Goal: Navigation & Orientation: Find specific page/section

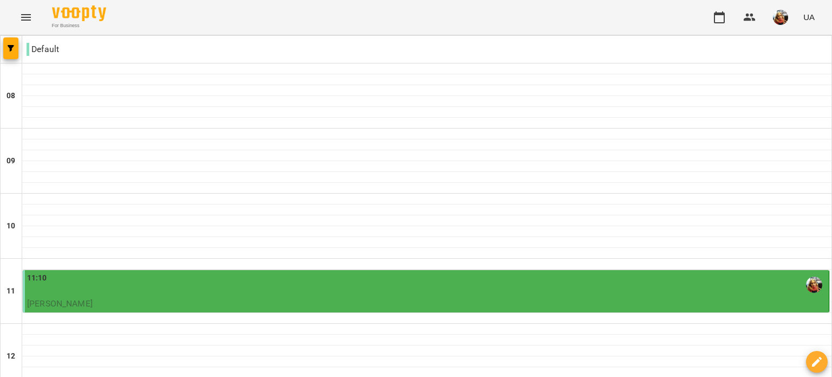
scroll to position [600, 0]
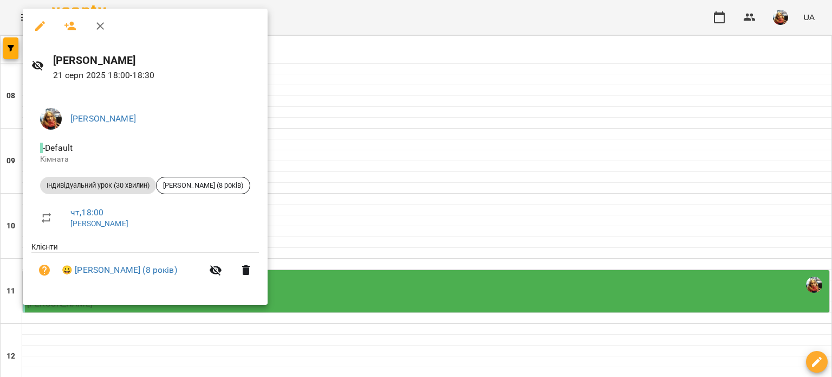
click at [271, 186] on div at bounding box center [416, 188] width 832 height 377
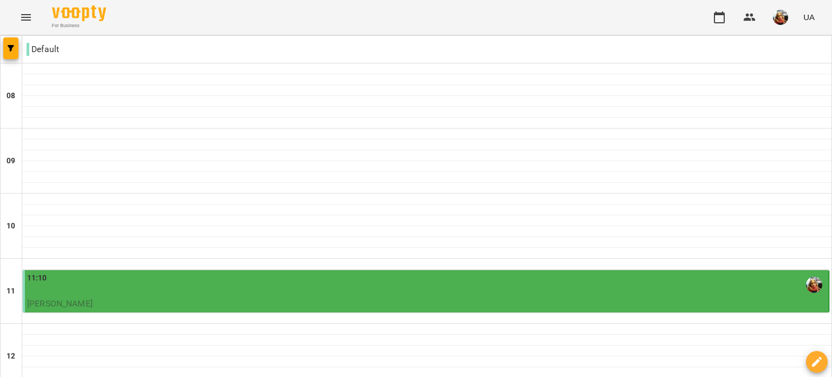
scroll to position [635, 0]
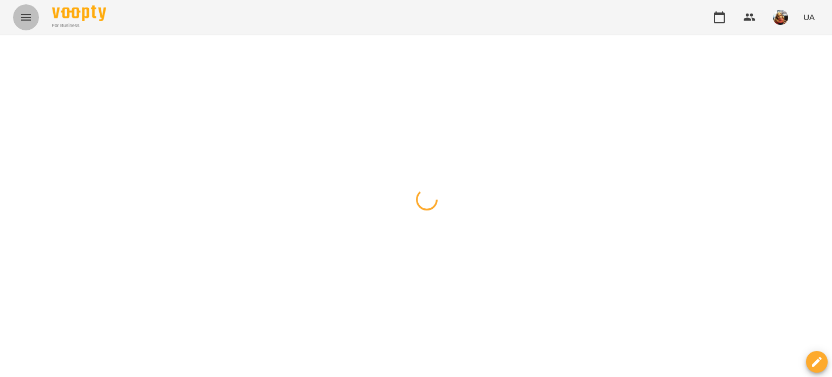
click at [37, 20] on button "Menu" at bounding box center [26, 17] width 26 height 26
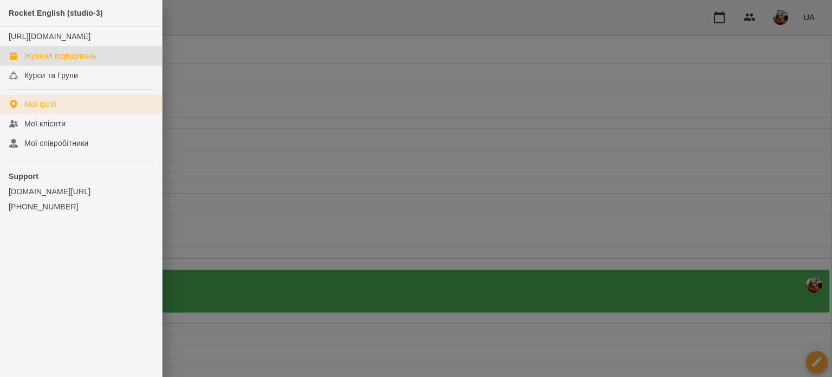
click at [66, 113] on link "Мої філії" at bounding box center [81, 104] width 162 height 20
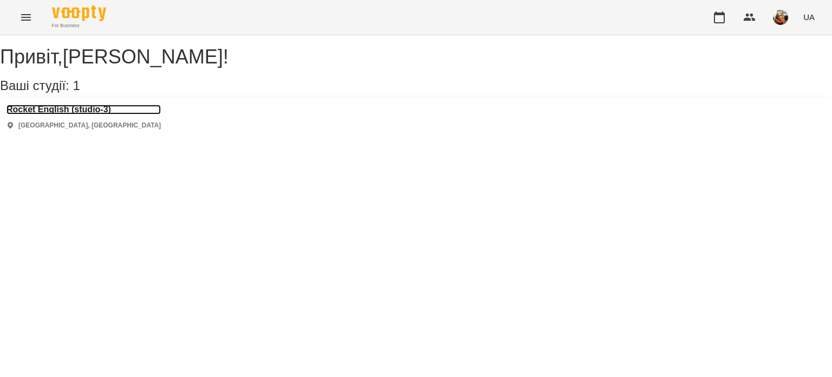
click at [94, 114] on h3 "Rocket English (studio-3)" at bounding box center [84, 110] width 154 height 10
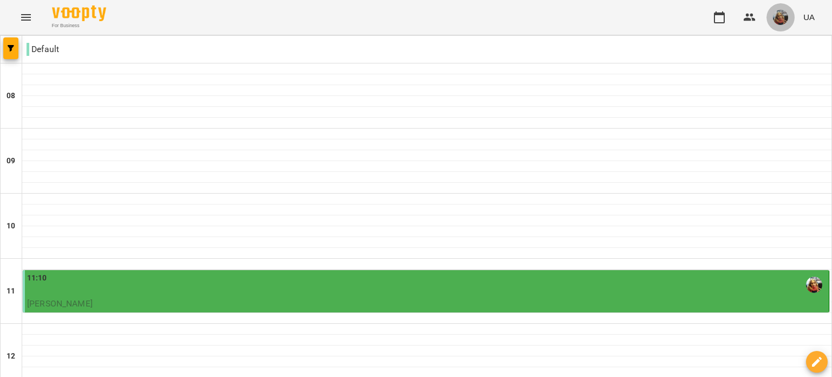
click at [783, 23] on img "button" at bounding box center [780, 17] width 15 height 15
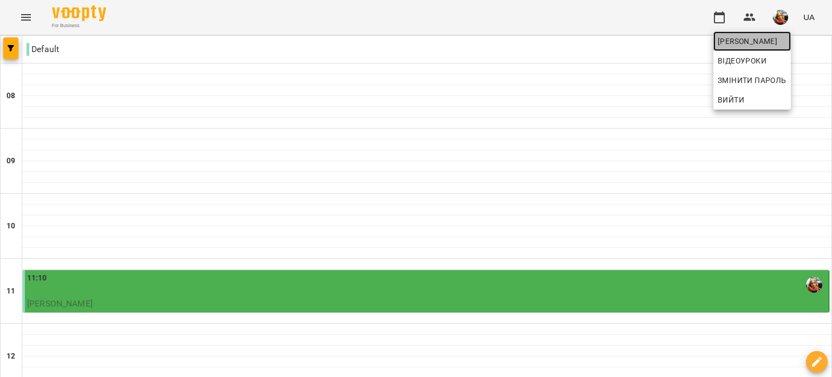
click at [747, 40] on span "[PERSON_NAME]" at bounding box center [752, 41] width 69 height 13
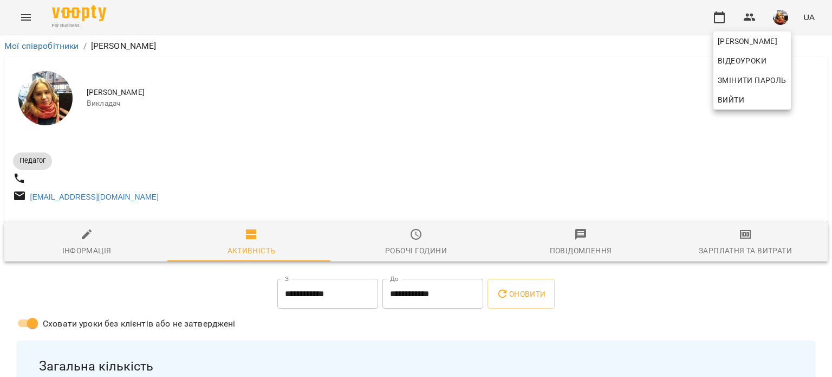
click at [334, 205] on div at bounding box center [416, 188] width 832 height 377
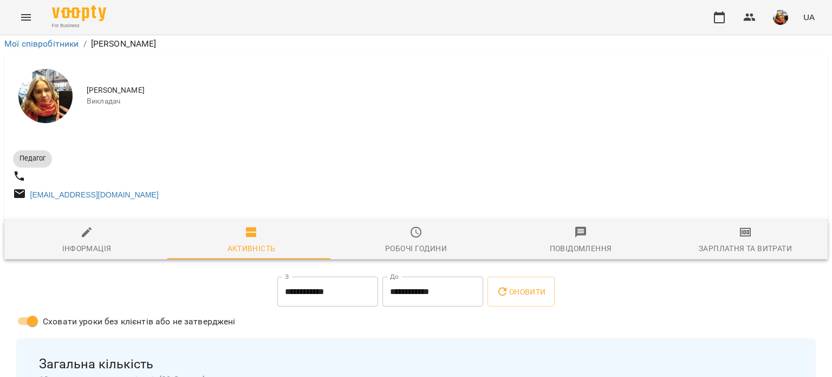
scroll to position [2332, 0]
